Goal: Task Accomplishment & Management: Manage account settings

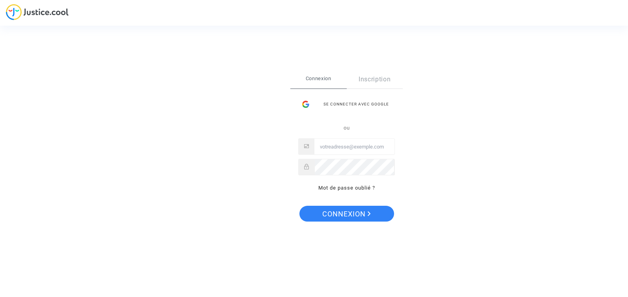
type input "[EMAIL_ADDRESS][DOMAIN_NAME]"
click at [344, 214] on span "Connexion" at bounding box center [346, 214] width 49 height 17
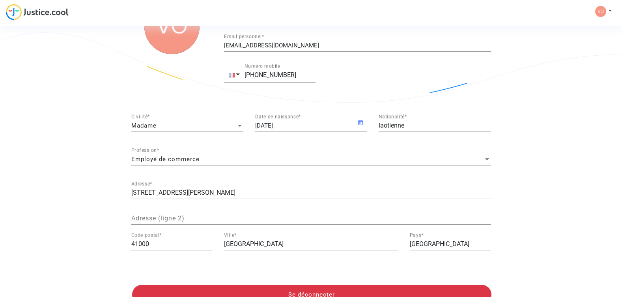
scroll to position [182, 0]
